Goal: Book appointment/travel/reservation

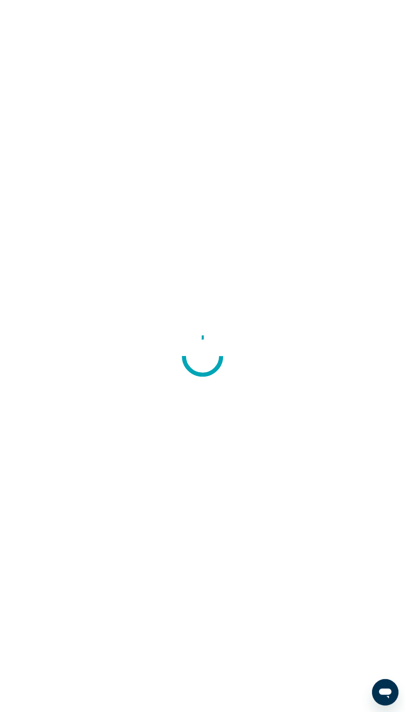
scroll to position [16, 0]
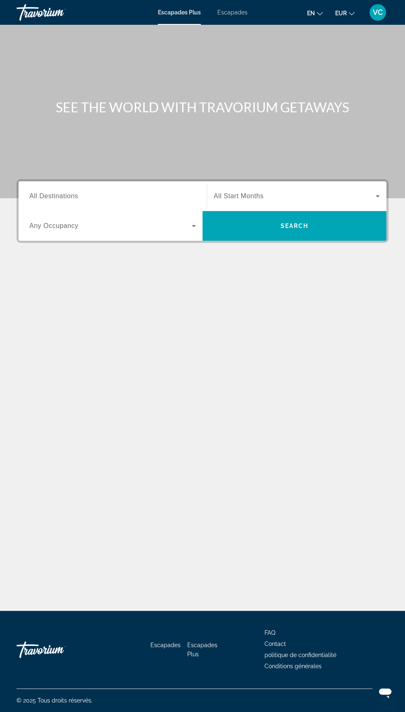
click at [118, 196] on input "Destination All Destinations" at bounding box center [112, 197] width 166 height 10
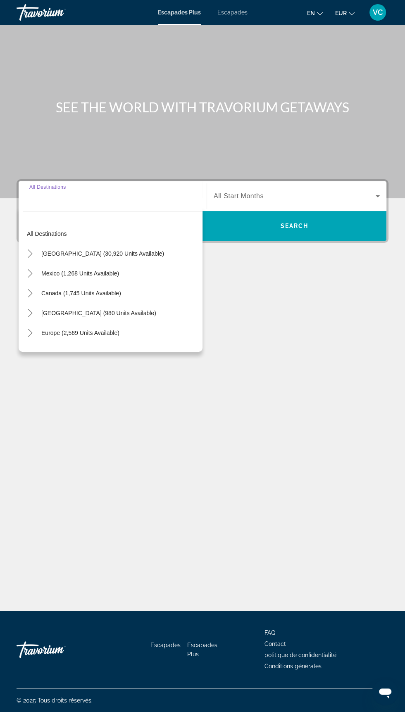
scroll to position [71, 0]
click at [104, 330] on span "Europe (2,569 units available)" at bounding box center [80, 333] width 78 height 7
type input "**********"
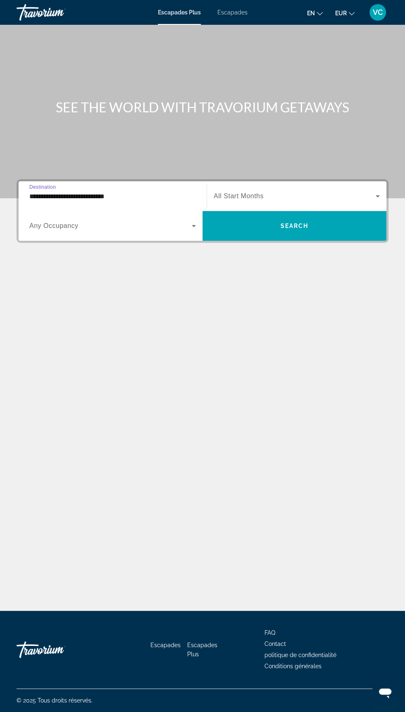
click at [323, 191] on span "Widget de recherche" at bounding box center [295, 196] width 162 height 10
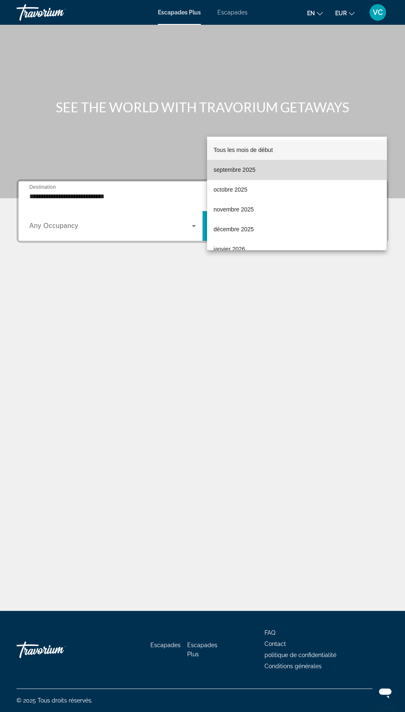
click at [273, 173] on mat-option "septembre 2025" at bounding box center [296, 170] width 179 height 20
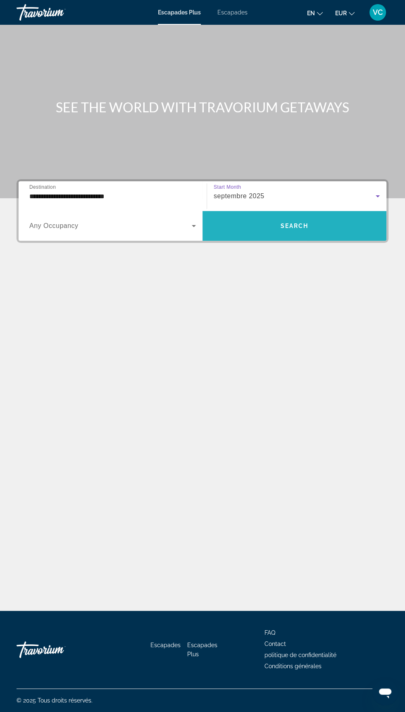
click at [315, 216] on span "Widget de recherche" at bounding box center [294, 226] width 184 height 20
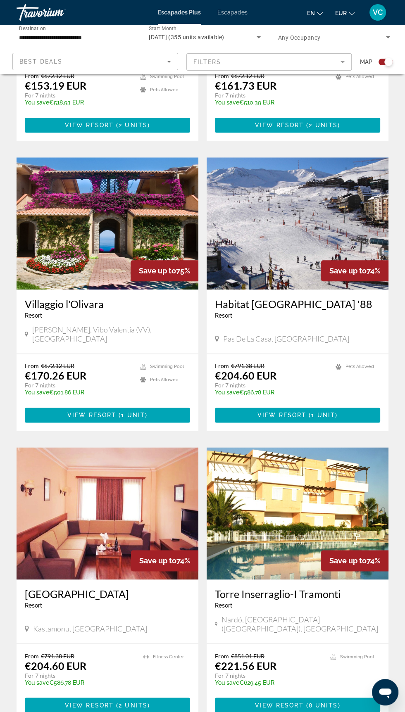
scroll to position [714, 0]
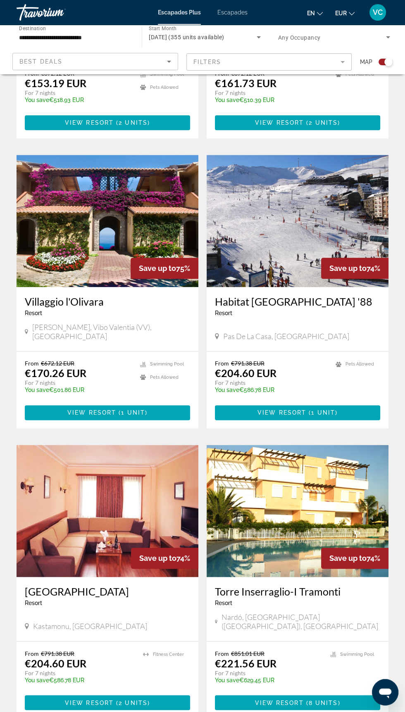
click at [328, 54] on mat-form-field "Filters" at bounding box center [269, 61] width 166 height 17
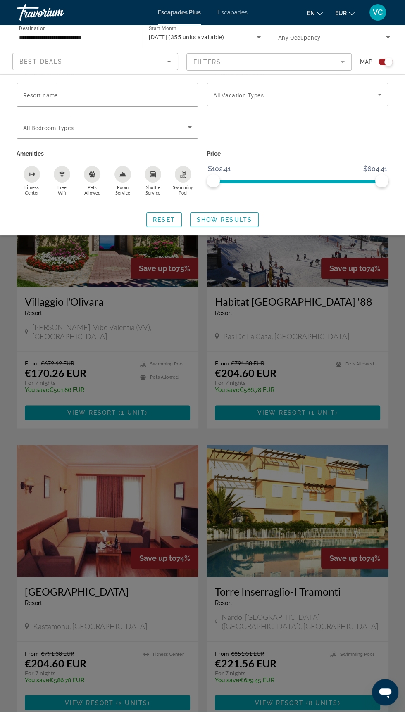
click at [156, 57] on div "Best Deals" at bounding box center [92, 62] width 147 height 10
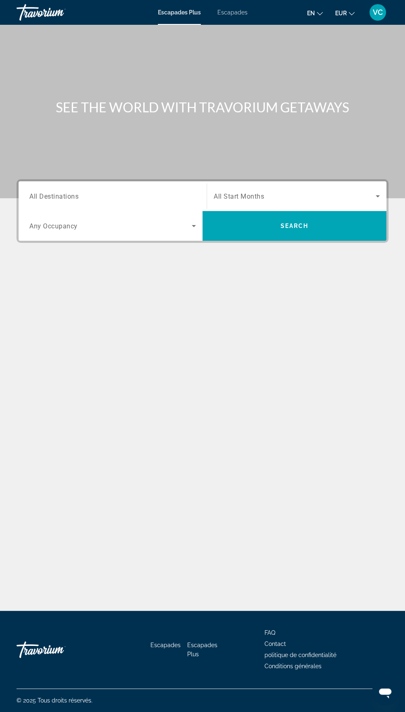
click at [297, 194] on span "Search widget" at bounding box center [295, 196] width 162 height 10
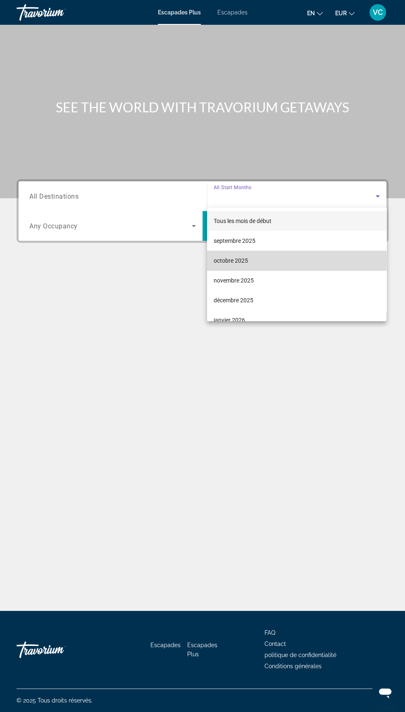
click at [249, 261] on mat-option "octobre 2025" at bounding box center [296, 261] width 179 height 20
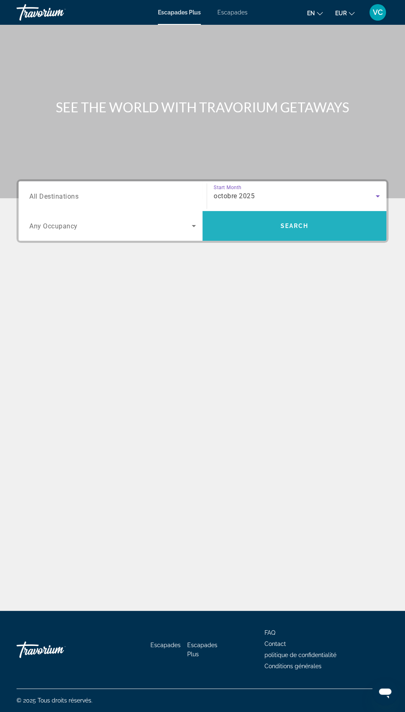
click at [304, 224] on span "Search" at bounding box center [294, 226] width 28 height 7
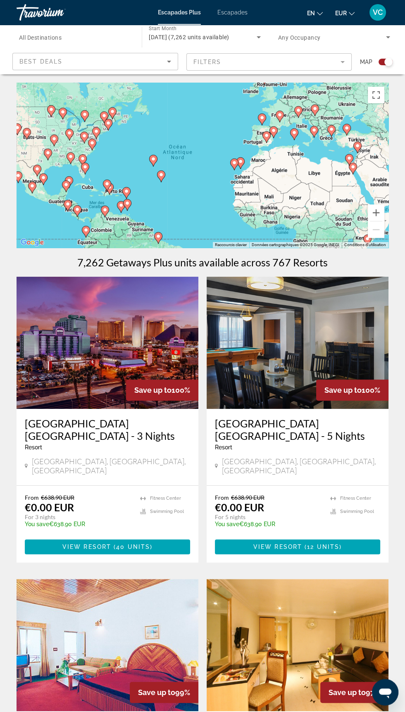
click at [83, 36] on input "Destination All Destinations" at bounding box center [75, 38] width 112 height 10
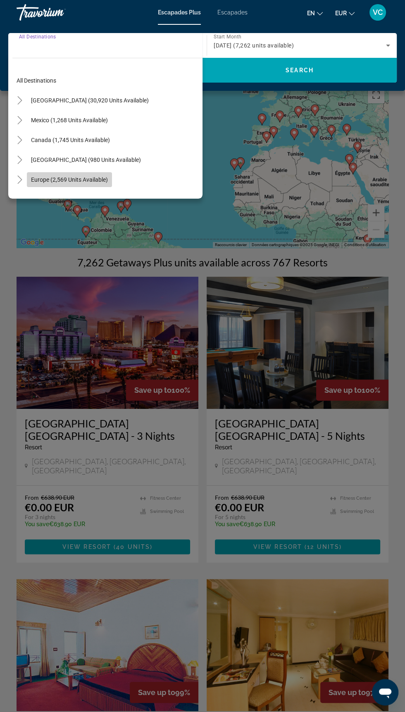
click at [98, 180] on span "Europe (2,569 units available)" at bounding box center [69, 179] width 77 height 7
type input "**********"
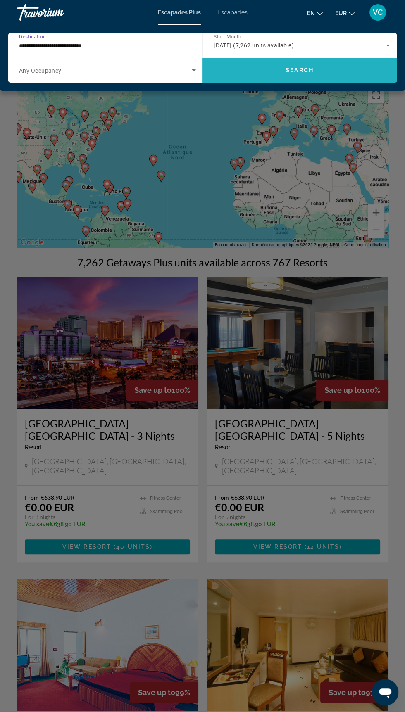
click at [324, 72] on span "Search widget" at bounding box center [299, 70] width 194 height 20
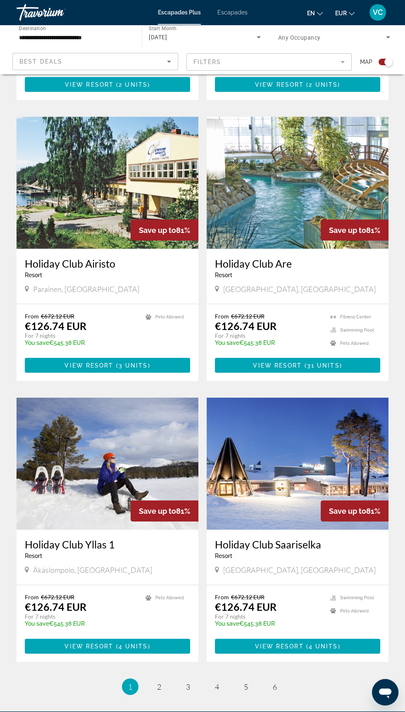
scroll to position [1325, 0]
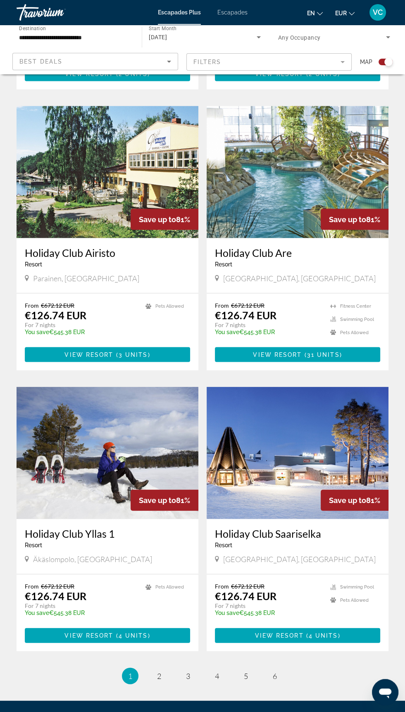
click at [164, 667] on li "page 2" at bounding box center [159, 675] width 17 height 17
click at [163, 669] on link "page 2" at bounding box center [159, 676] width 14 height 14
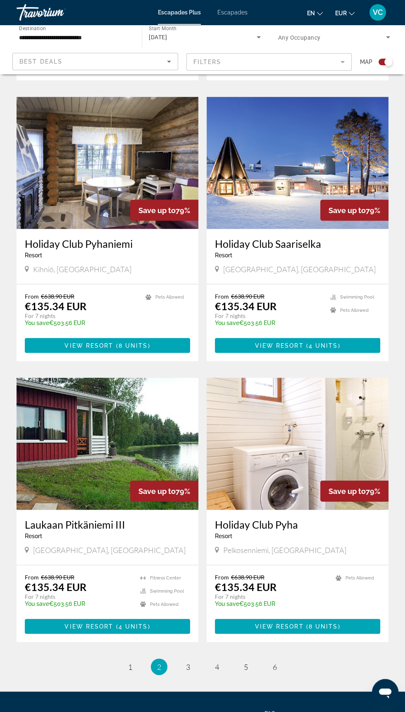
scroll to position [1325, 0]
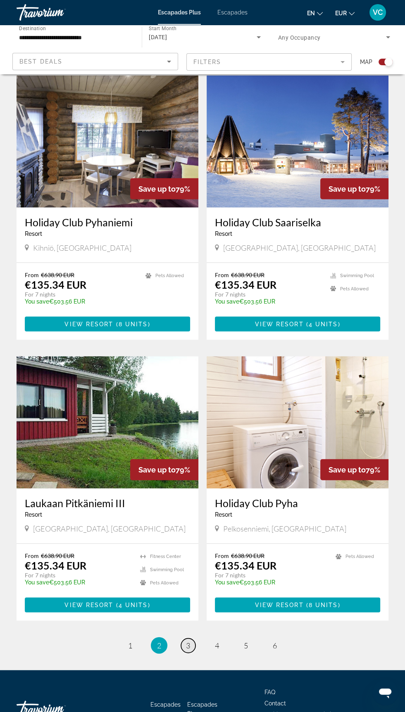
click at [186, 650] on span "3" at bounding box center [188, 645] width 4 height 9
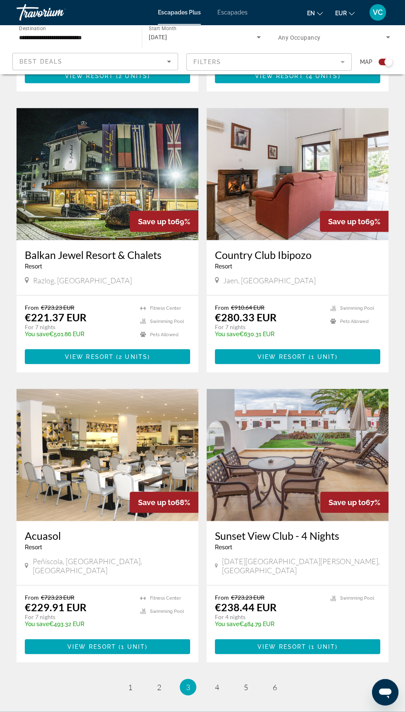
scroll to position [1313, 0]
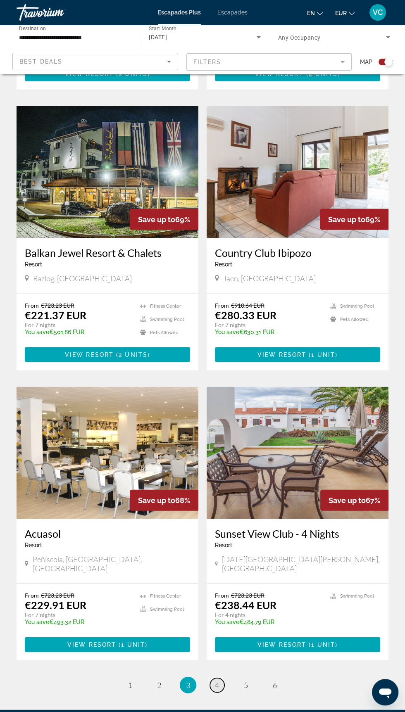
click at [218, 680] on span "4" at bounding box center [217, 684] width 4 height 9
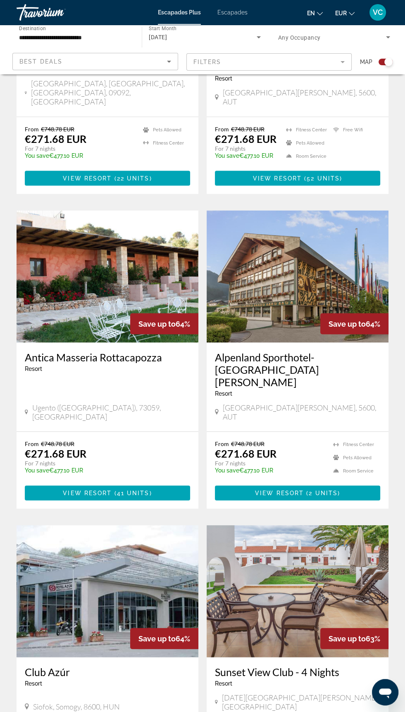
scroll to position [1337, 0]
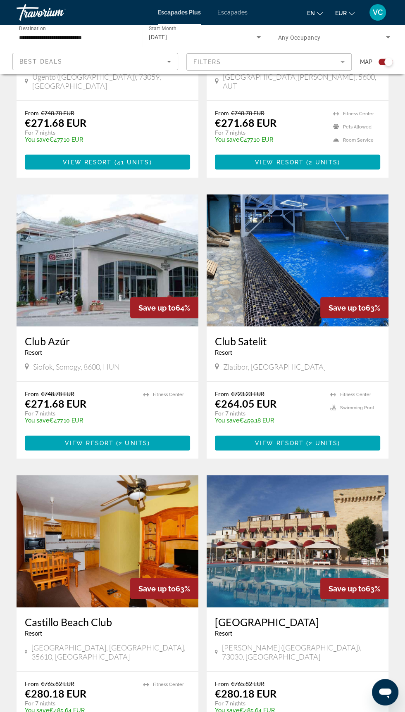
scroll to position [1337, 0]
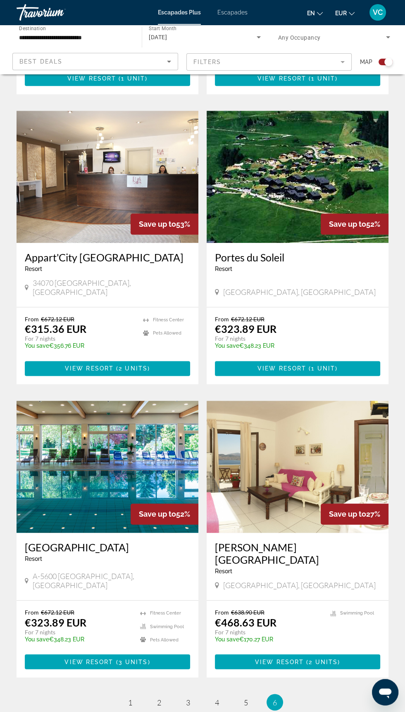
scroll to position [751, 0]
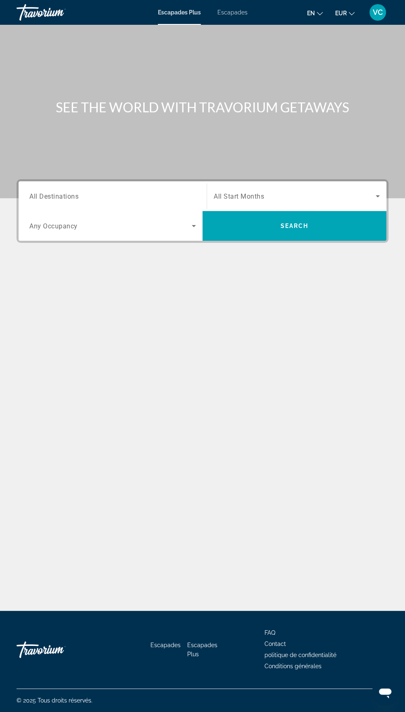
click at [271, 196] on span "Search widget" at bounding box center [295, 196] width 162 height 10
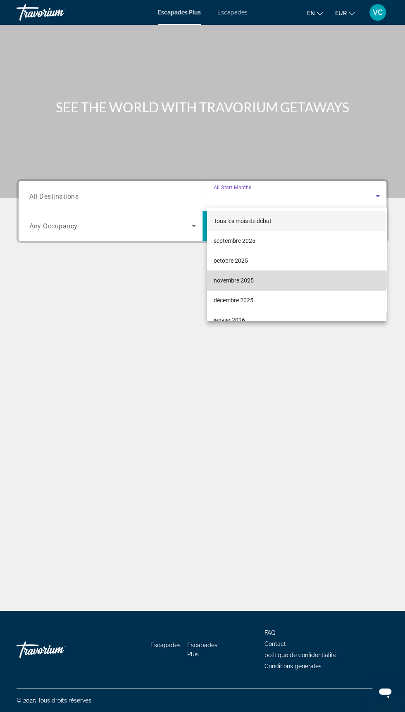
click at [229, 275] on span "novembre 2025" at bounding box center [234, 280] width 40 height 10
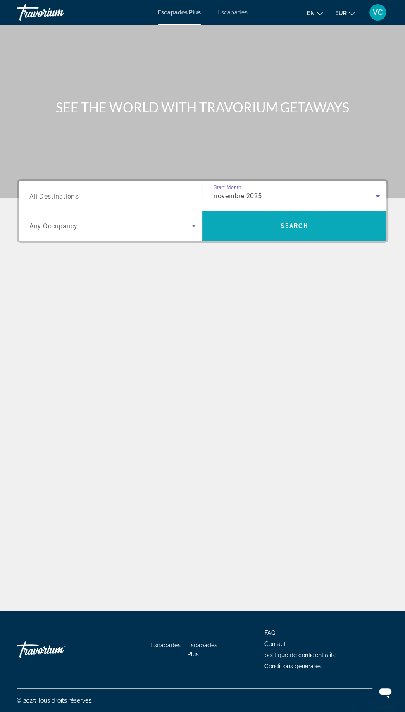
click at [264, 214] on span "Search widget" at bounding box center [294, 226] width 184 height 30
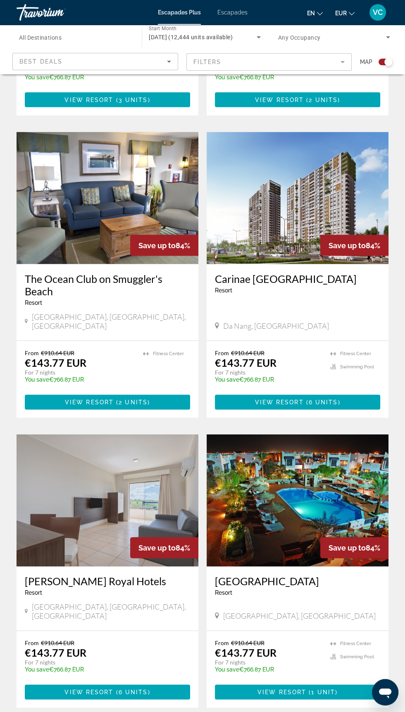
scroll to position [1337, 0]
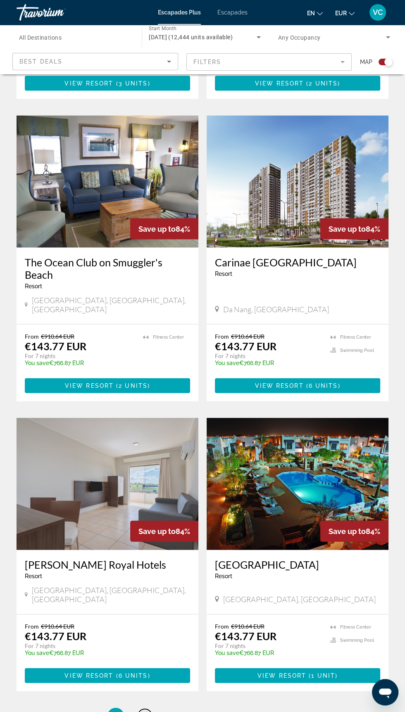
click at [144, 711] on span "2" at bounding box center [144, 715] width 4 height 9
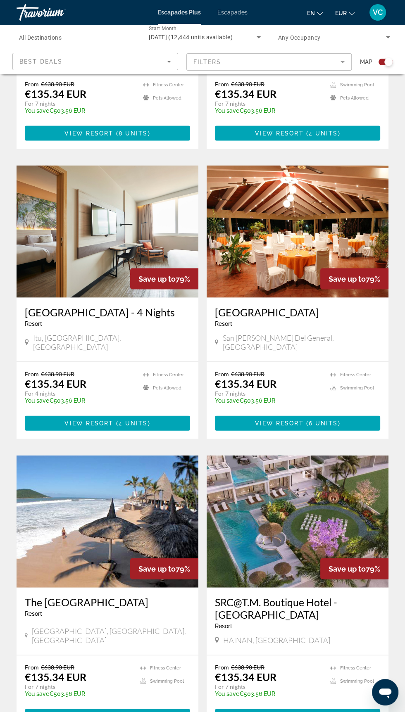
scroll to position [1325, 0]
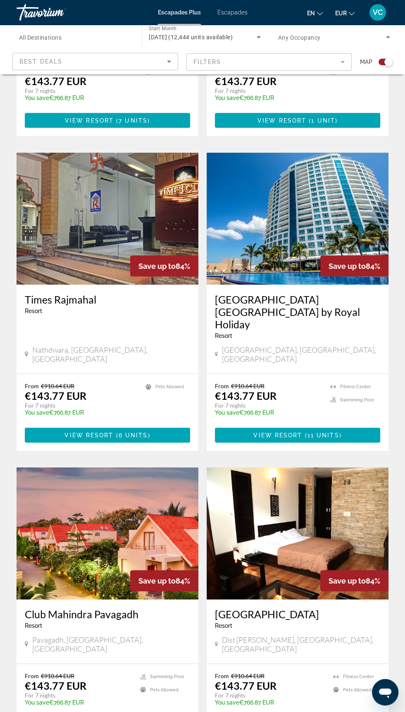
scroll to position [1339, 0]
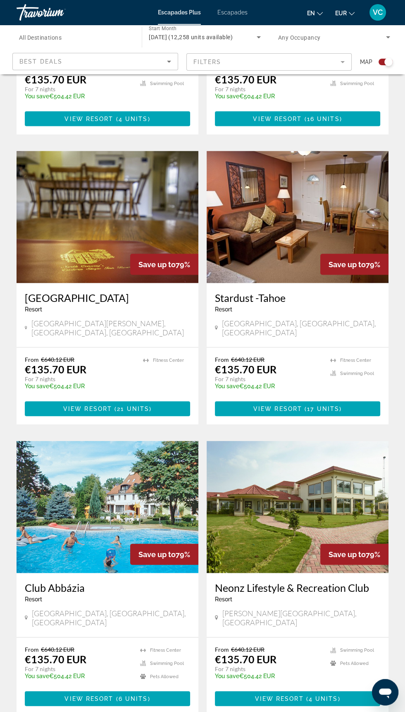
scroll to position [1313, 0]
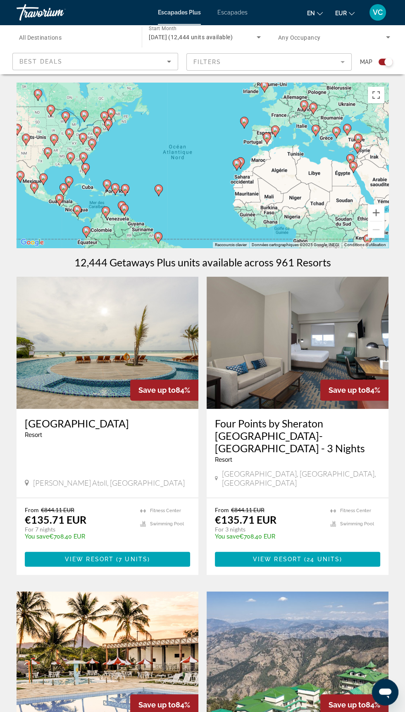
click at [100, 444] on div "[GEOGRAPHIC_DATA] - This is an adults only resort" at bounding box center [107, 430] width 165 height 27
click at [69, 426] on h3 "[GEOGRAPHIC_DATA]" at bounding box center [107, 423] width 165 height 12
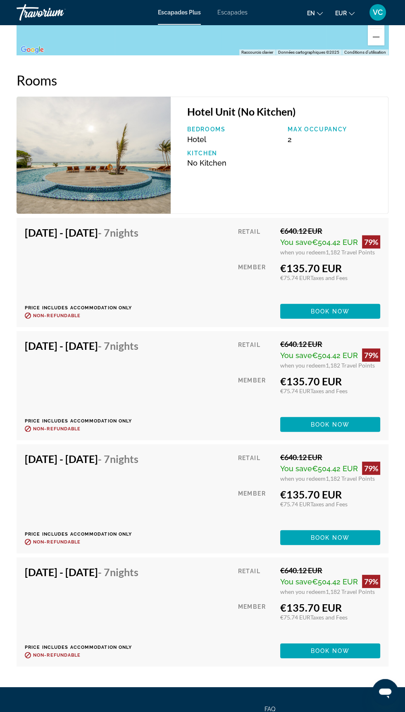
scroll to position [1807, 0]
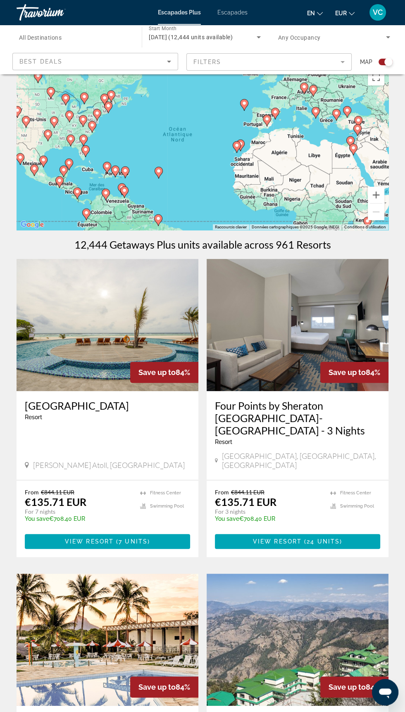
scroll to position [17, 0]
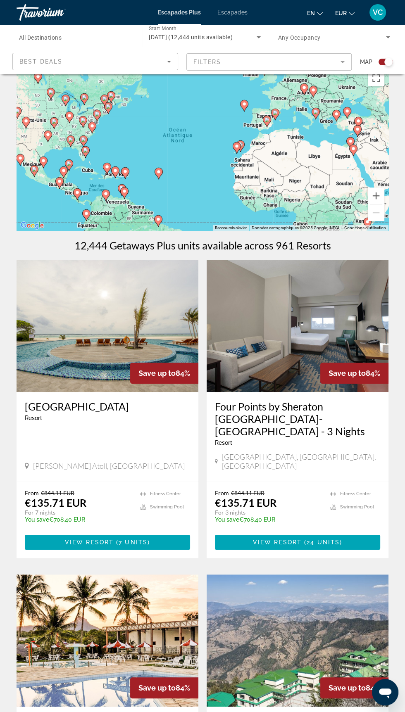
click at [78, 36] on input "Destination All Destinations" at bounding box center [75, 38] width 112 height 10
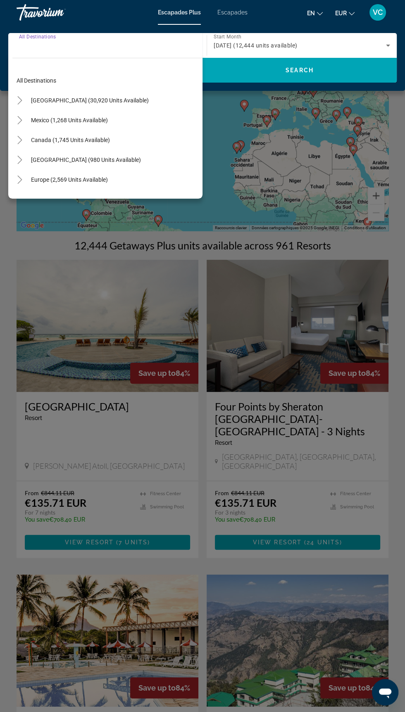
click at [53, 35] on div "Destination All Destinations" at bounding box center [105, 46] width 173 height 24
click at [98, 36] on div "Search widget" at bounding box center [105, 46] width 173 height 24
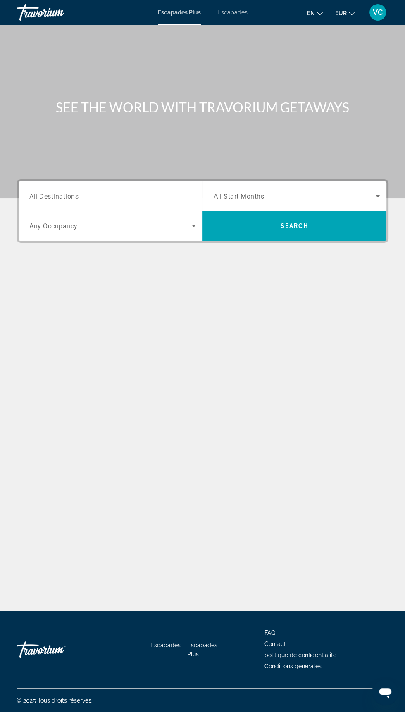
click at [257, 193] on span "All Start Months" at bounding box center [239, 196] width 50 height 8
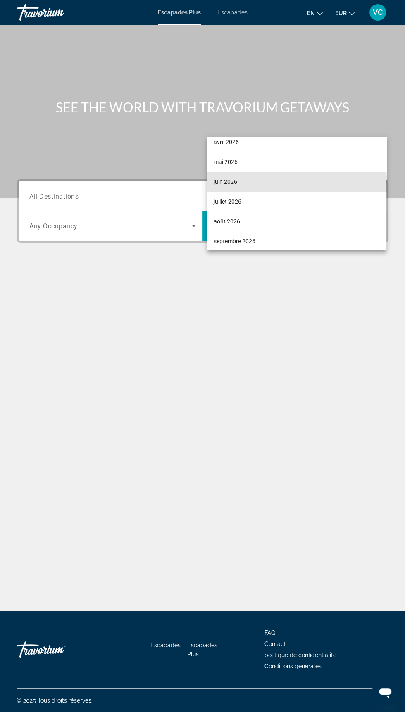
scroll to position [171, 0]
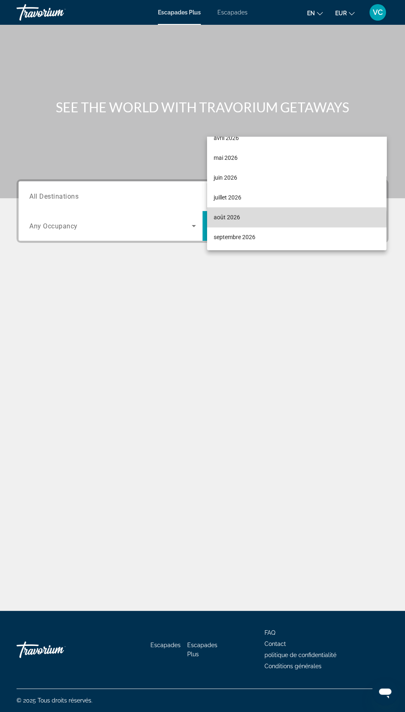
click at [240, 219] on mat-option "août 2026" at bounding box center [296, 217] width 179 height 20
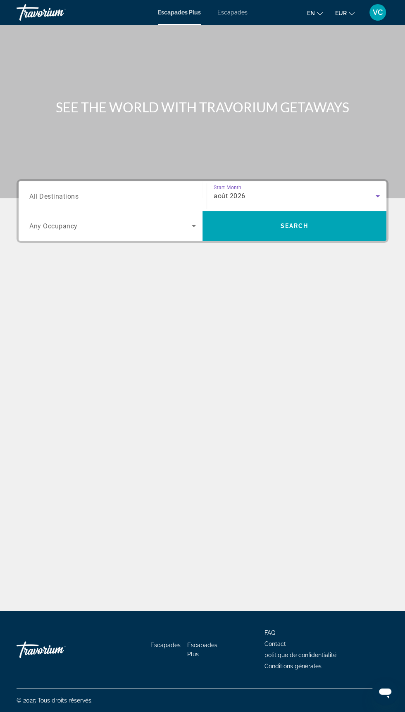
click at [249, 191] on div "août 2026" at bounding box center [295, 196] width 162 height 10
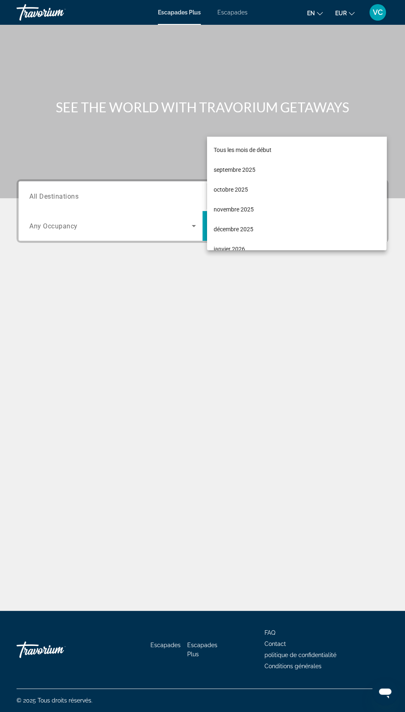
scroll to position [147, 0]
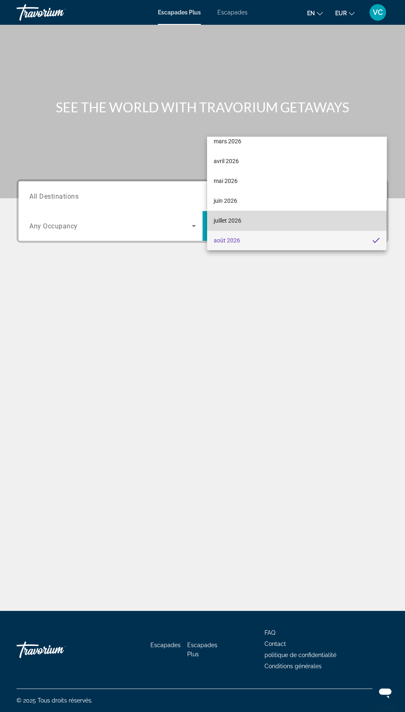
click at [237, 220] on font "juillet 2026" at bounding box center [228, 220] width 28 height 7
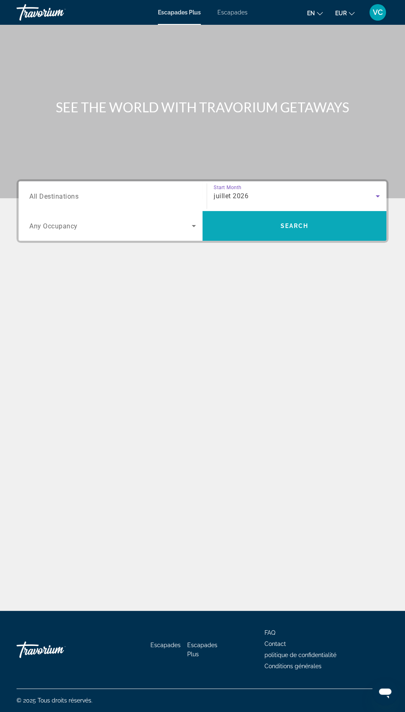
click at [304, 223] on span "Search" at bounding box center [294, 226] width 28 height 7
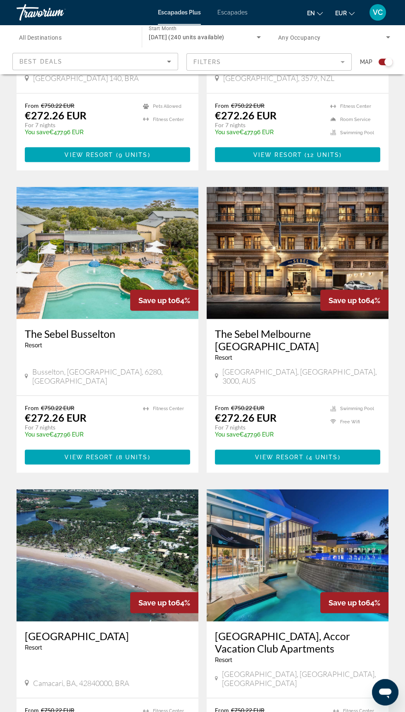
scroll to position [1356, 0]
